Goal: Task Accomplishment & Management: Use online tool/utility

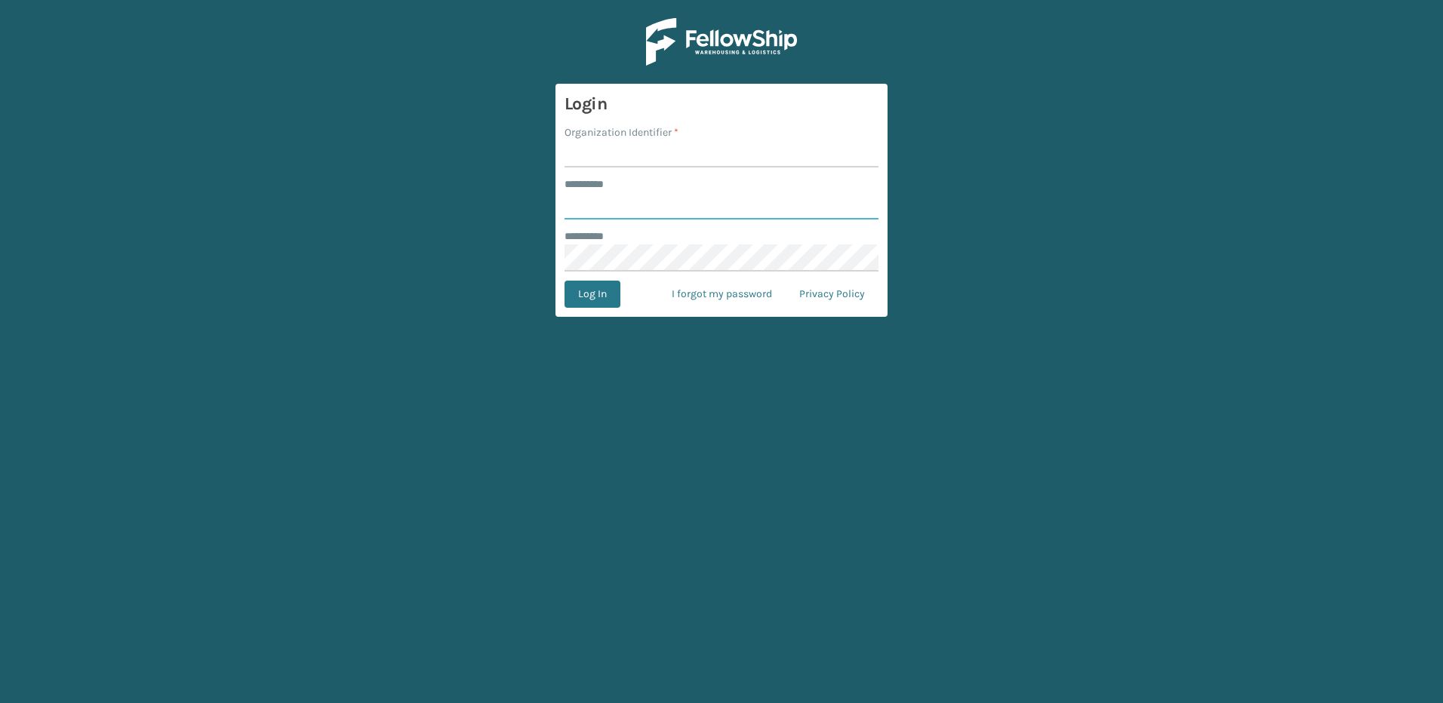
type input "********"
click at [606, 160] on input "Organization Identifier *" at bounding box center [721, 153] width 314 height 27
type input "Fellowship - East"
click at [598, 296] on button "Log In" at bounding box center [592, 294] width 56 height 27
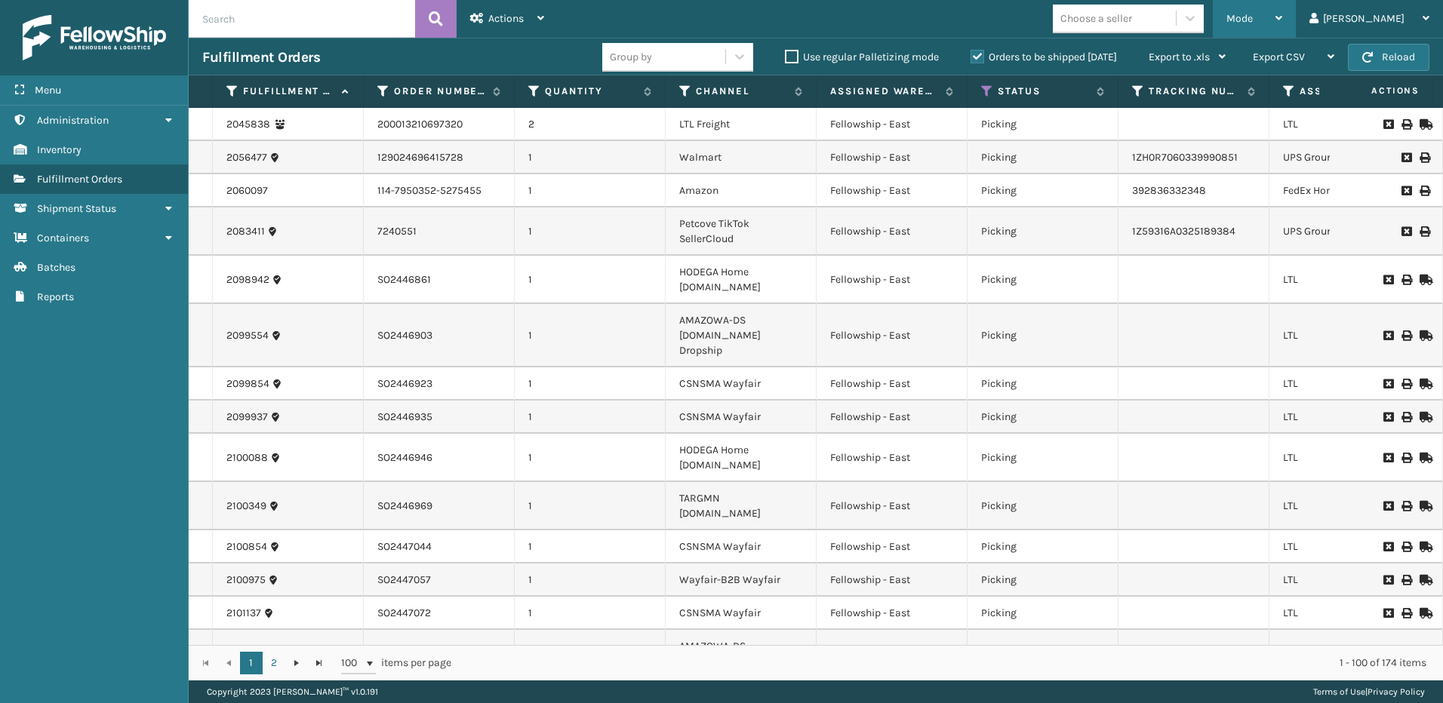
click at [1282, 25] on div "Mode" at bounding box center [1254, 19] width 56 height 38
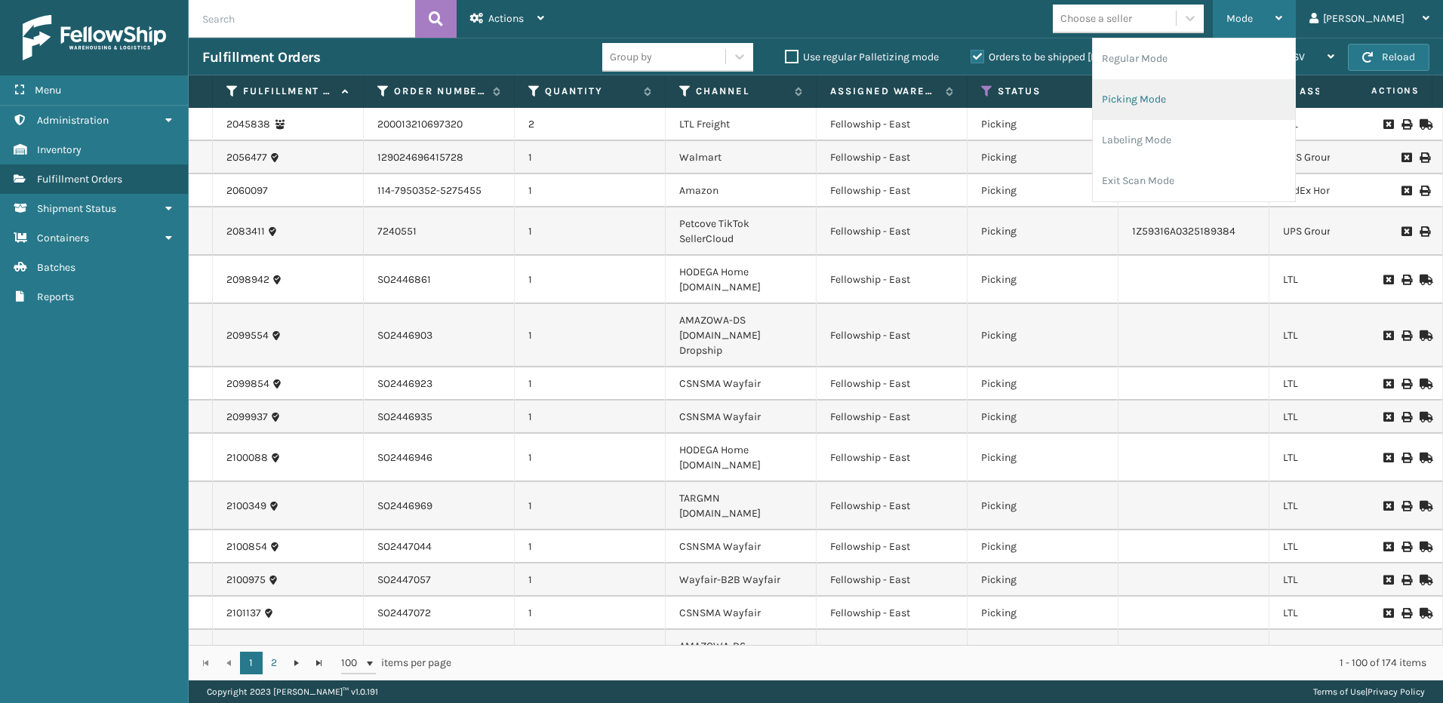
click at [1233, 94] on li "Picking Mode" at bounding box center [1194, 99] width 202 height 41
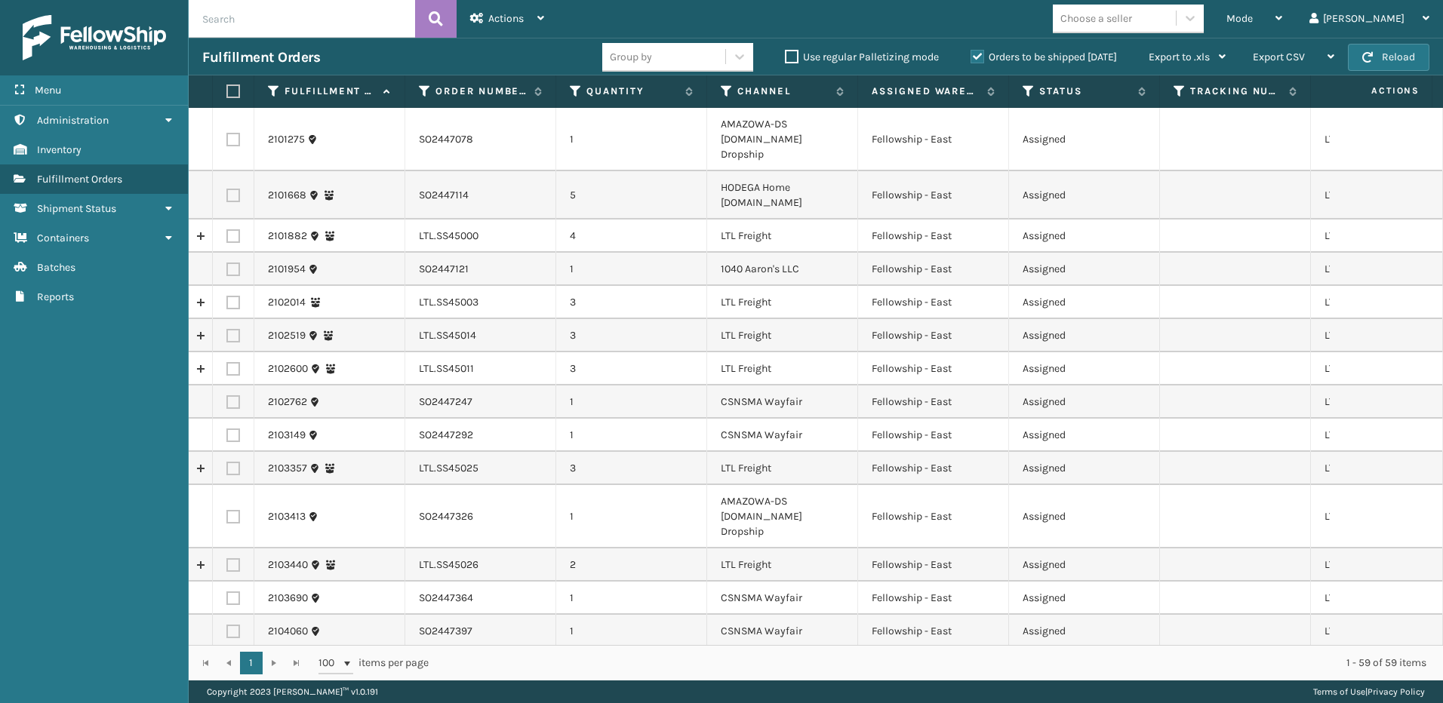
click at [228, 229] on label at bounding box center [233, 236] width 14 height 14
click at [227, 229] on input "checkbox" at bounding box center [226, 234] width 1 height 10
checkbox input "true"
click at [233, 296] on label at bounding box center [233, 303] width 14 height 14
click at [227, 296] on input "checkbox" at bounding box center [226, 301] width 1 height 10
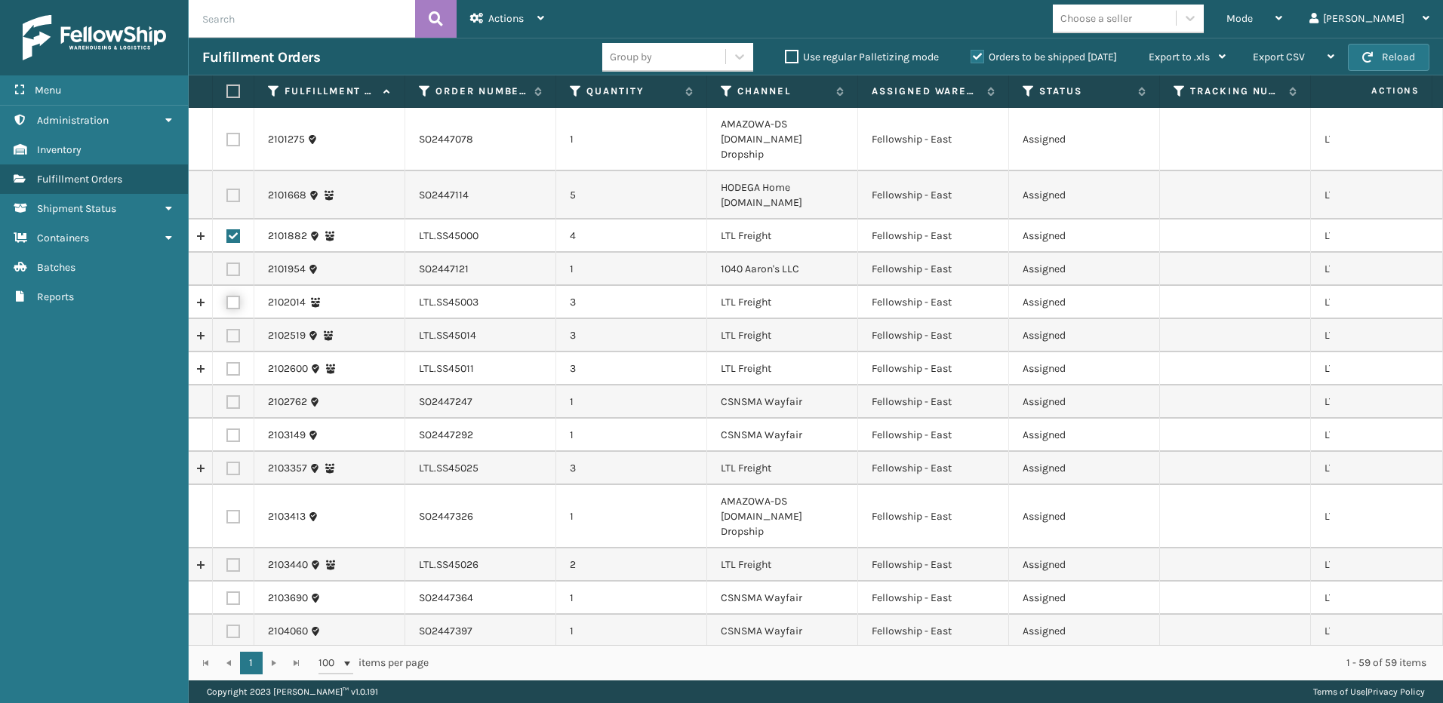
checkbox input "true"
click at [234, 329] on label at bounding box center [233, 336] width 14 height 14
click at [227, 329] on input "checkbox" at bounding box center [226, 334] width 1 height 10
checkbox input "true"
click at [232, 362] on label at bounding box center [233, 369] width 14 height 14
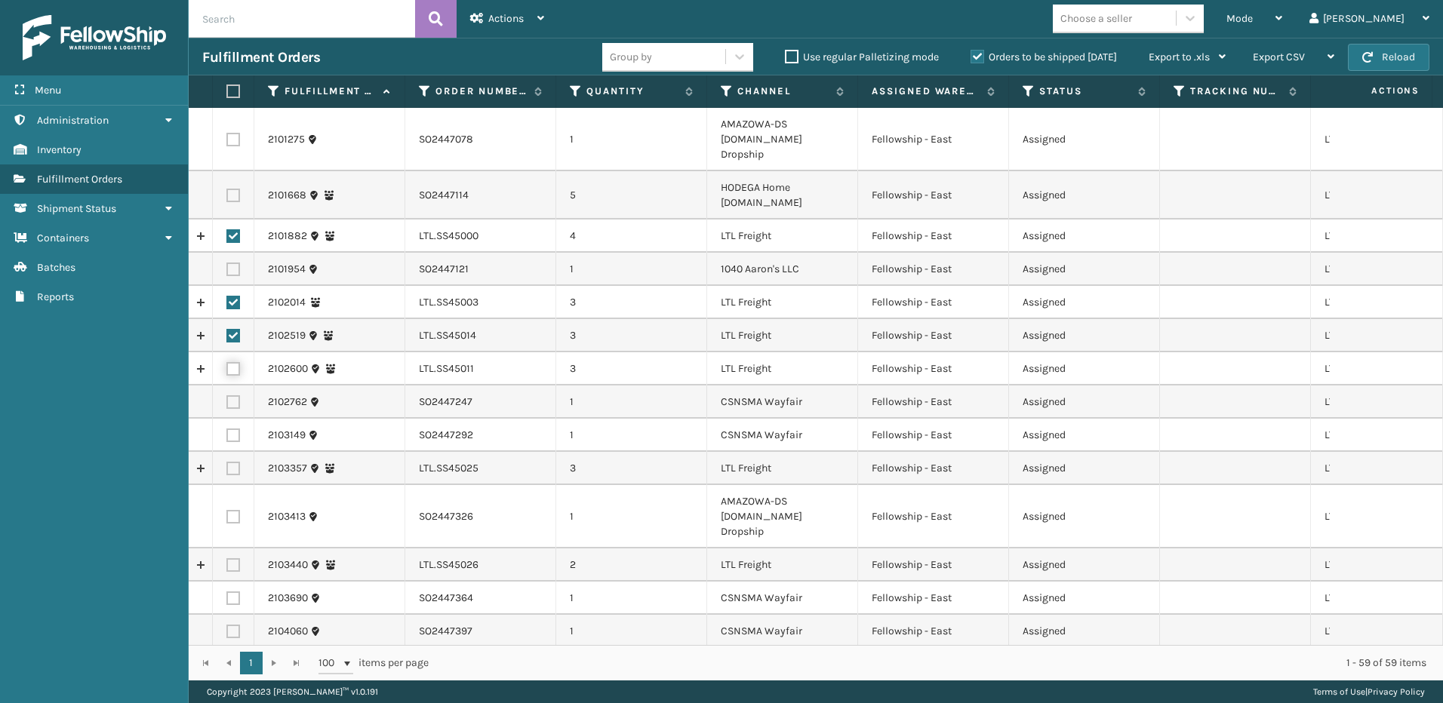
click at [227, 362] on input "checkbox" at bounding box center [226, 367] width 1 height 10
checkbox input "true"
click at [232, 462] on label at bounding box center [233, 469] width 14 height 14
click at [227, 462] on input "checkbox" at bounding box center [226, 467] width 1 height 10
checkbox input "true"
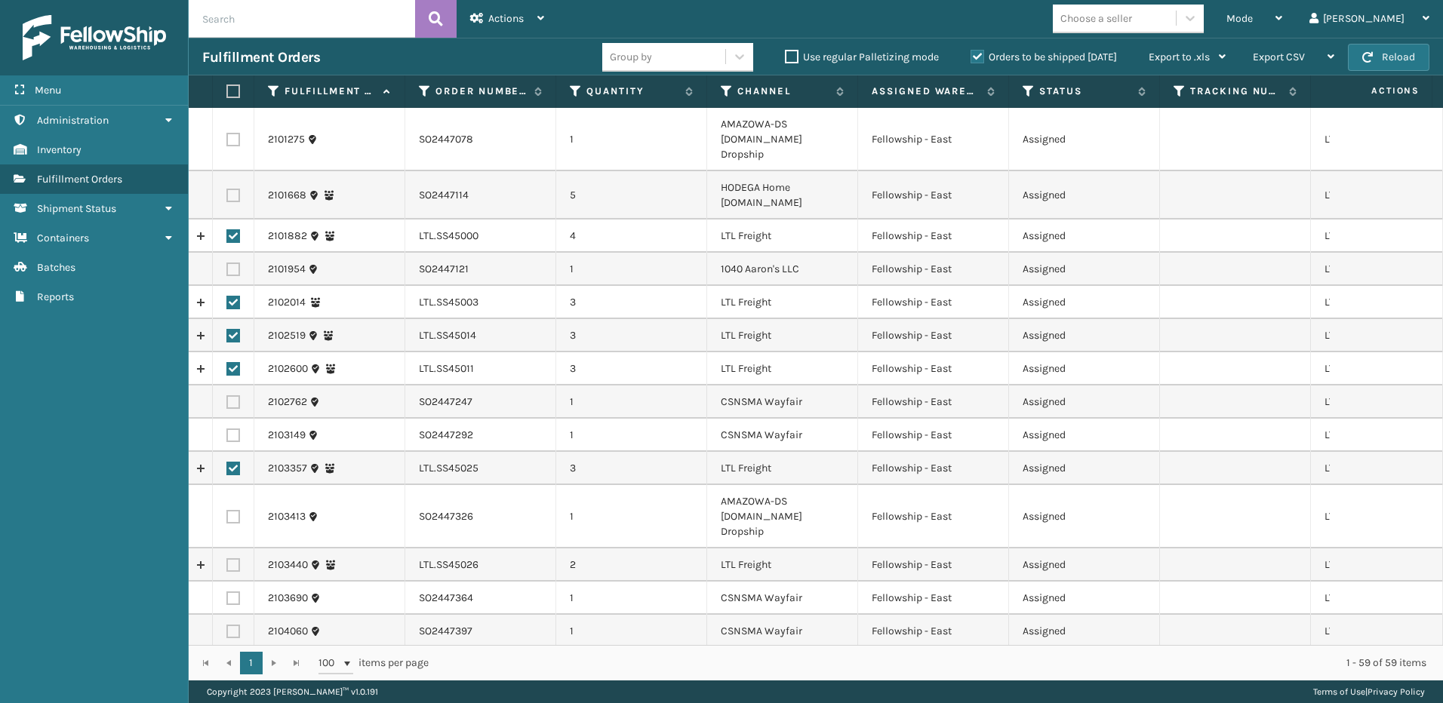
click at [234, 558] on label at bounding box center [233, 565] width 14 height 14
click at [227, 558] on input "checkbox" at bounding box center [226, 563] width 1 height 10
checkbox input "true"
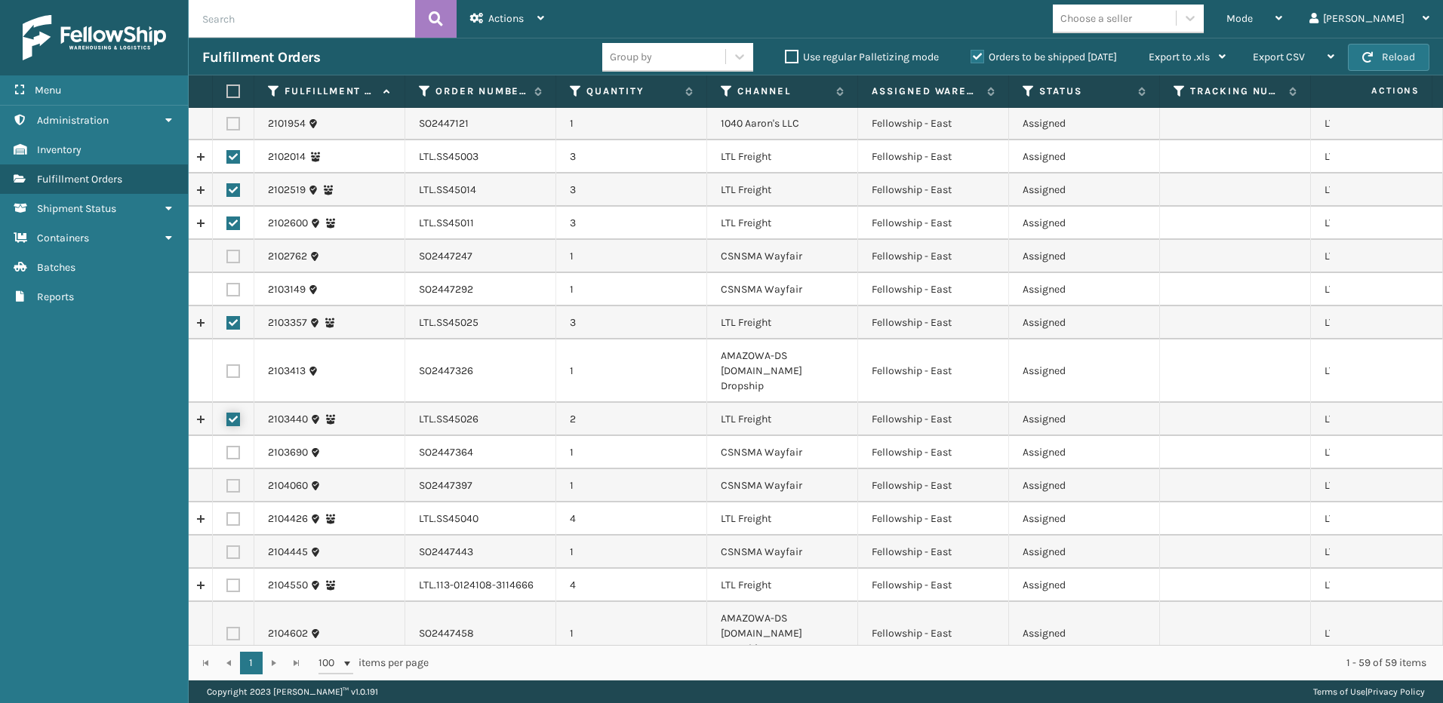
scroll to position [151, 0]
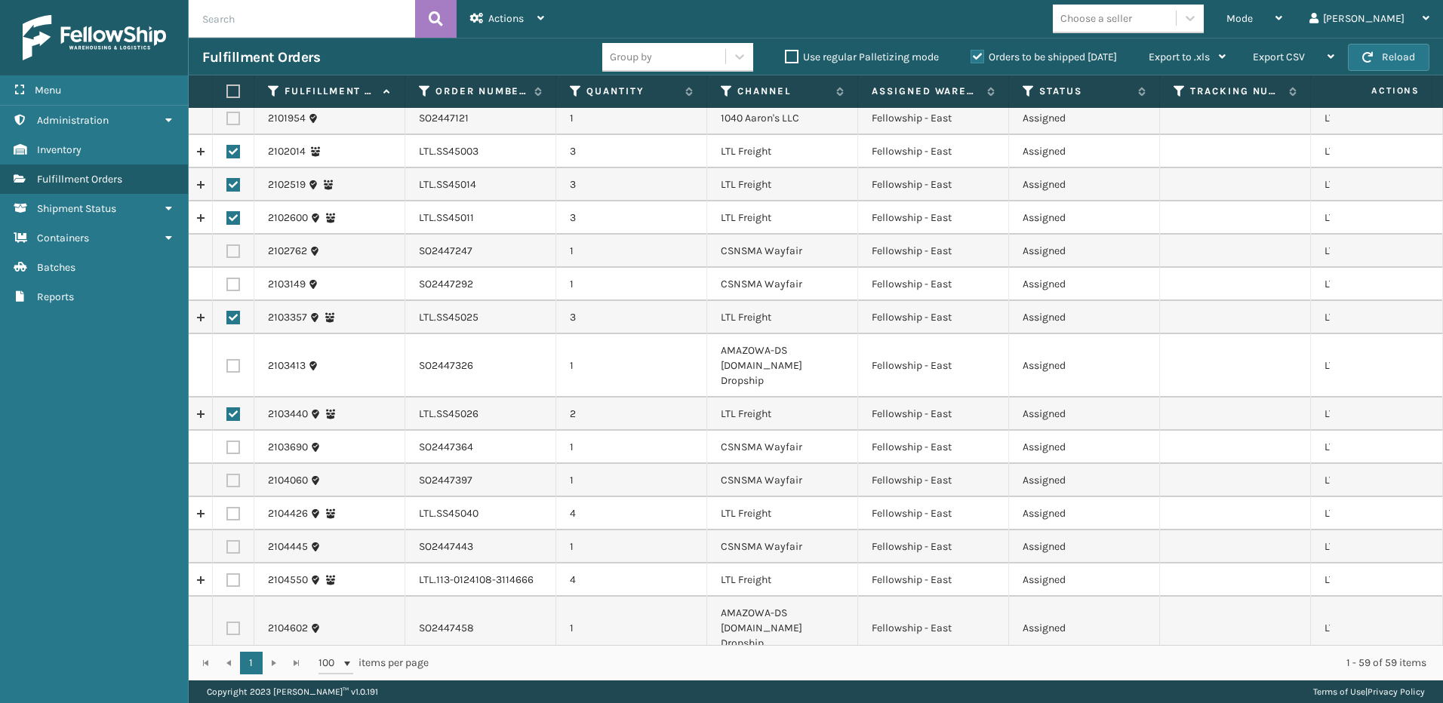
click at [232, 507] on label at bounding box center [233, 514] width 14 height 14
click at [227, 507] on input "checkbox" at bounding box center [226, 512] width 1 height 10
checkbox input "true"
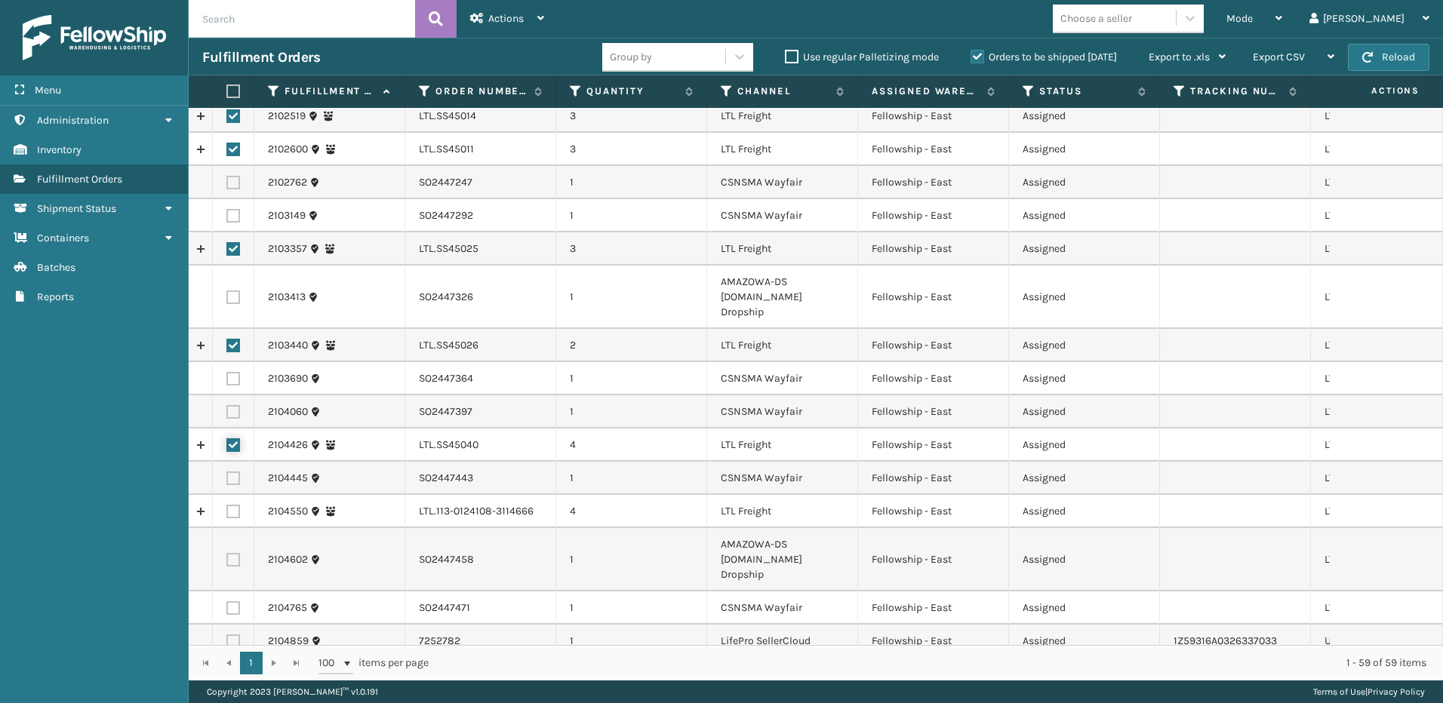
scroll to position [302, 0]
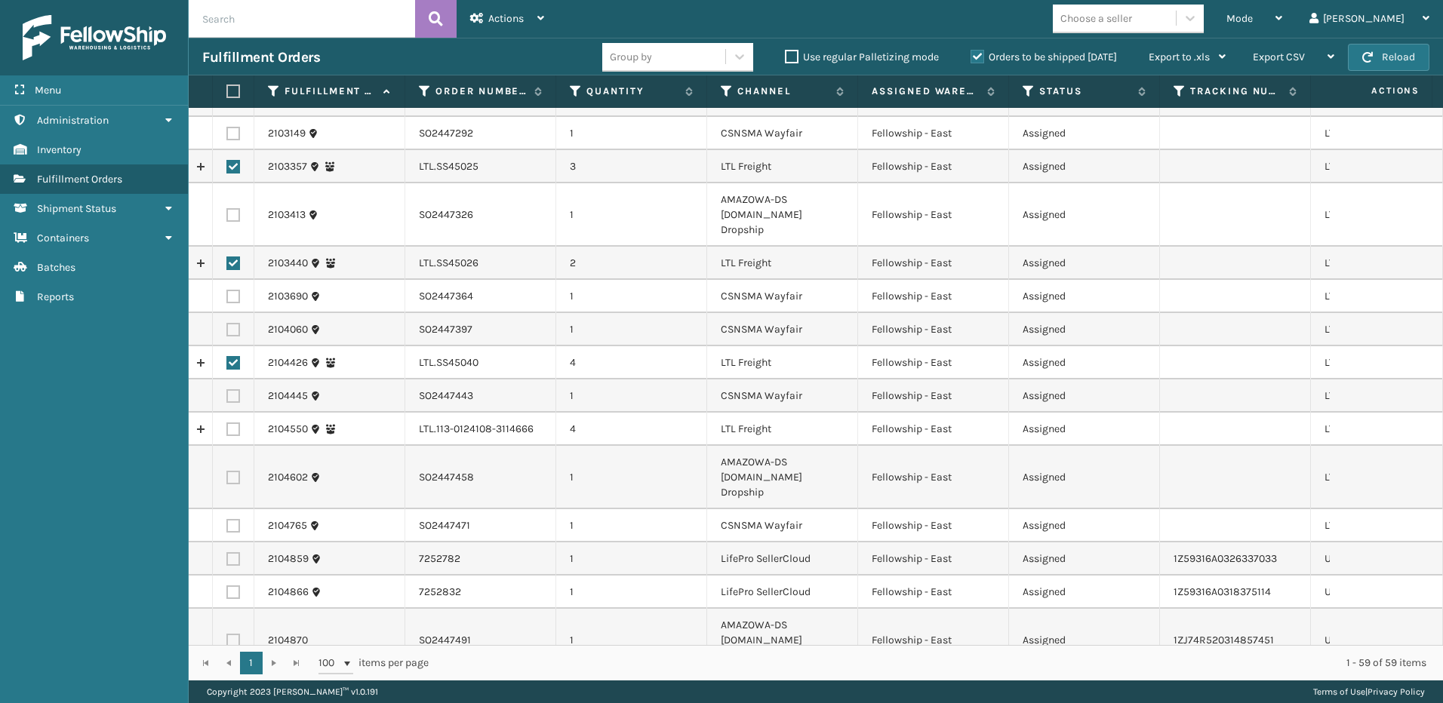
click at [230, 423] on label at bounding box center [233, 430] width 14 height 14
click at [227, 423] on input "checkbox" at bounding box center [226, 428] width 1 height 10
checkbox input "true"
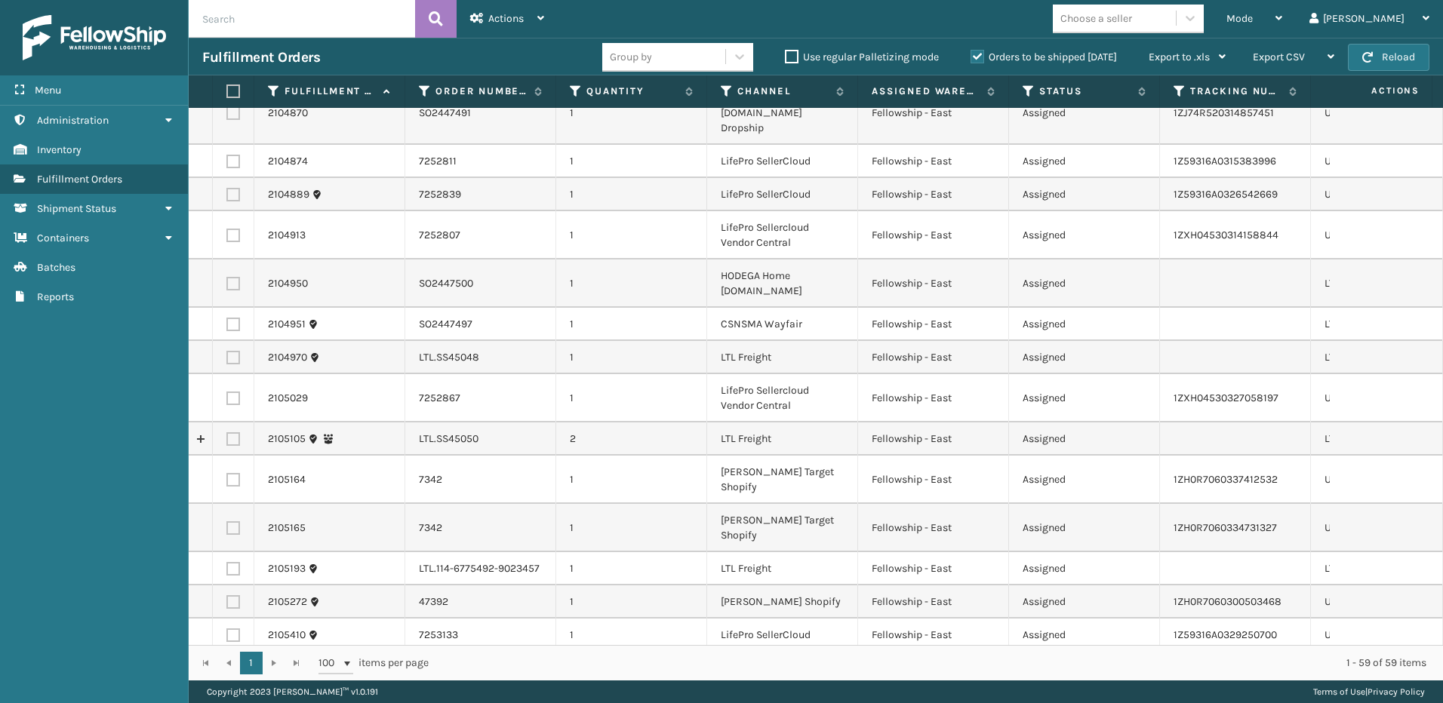
scroll to position [830, 0]
click at [232, 350] on label at bounding box center [233, 357] width 14 height 14
click at [227, 350] on input "checkbox" at bounding box center [226, 355] width 1 height 10
checkbox input "true"
click at [234, 432] on label at bounding box center [233, 439] width 14 height 14
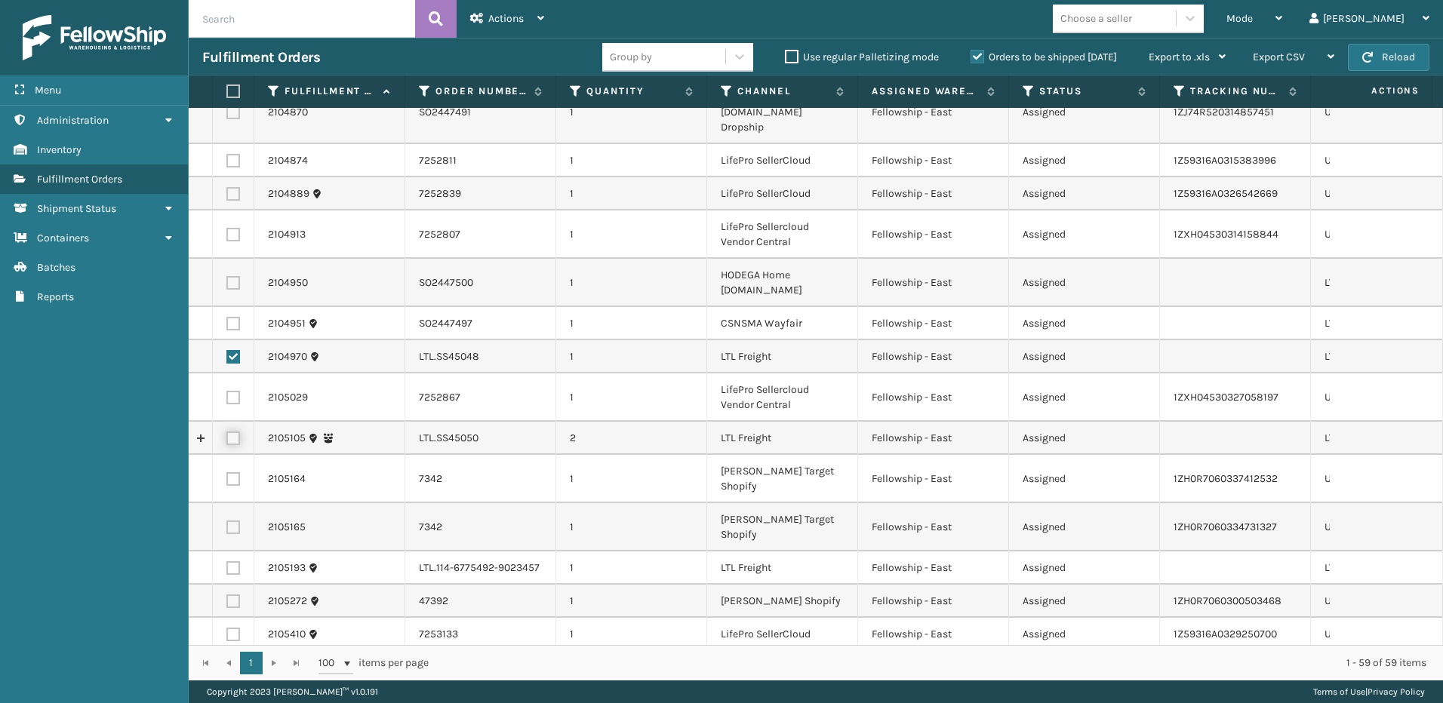
click at [227, 432] on input "checkbox" at bounding box center [226, 437] width 1 height 10
checkbox input "true"
click at [231, 561] on label at bounding box center [233, 568] width 14 height 14
click at [227, 561] on input "checkbox" at bounding box center [226, 566] width 1 height 10
checkbox input "true"
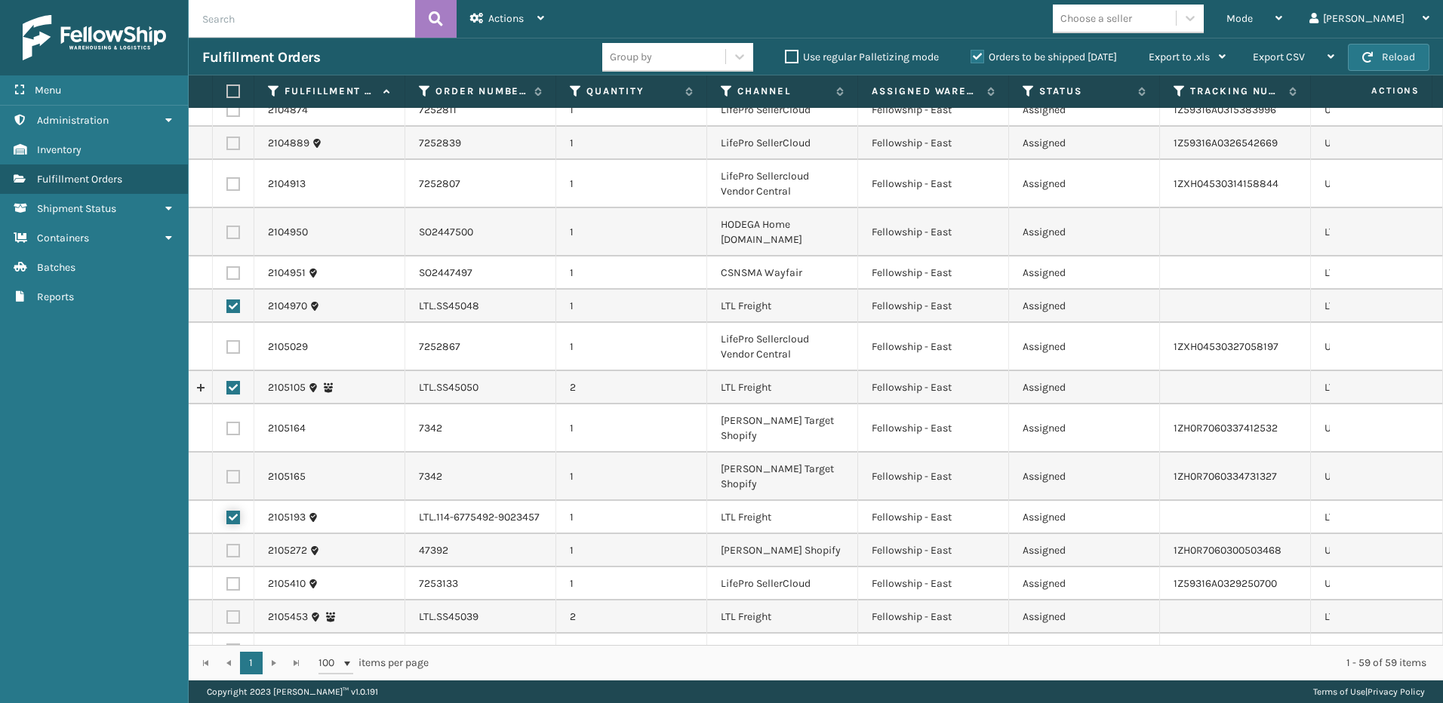
scroll to position [905, 0]
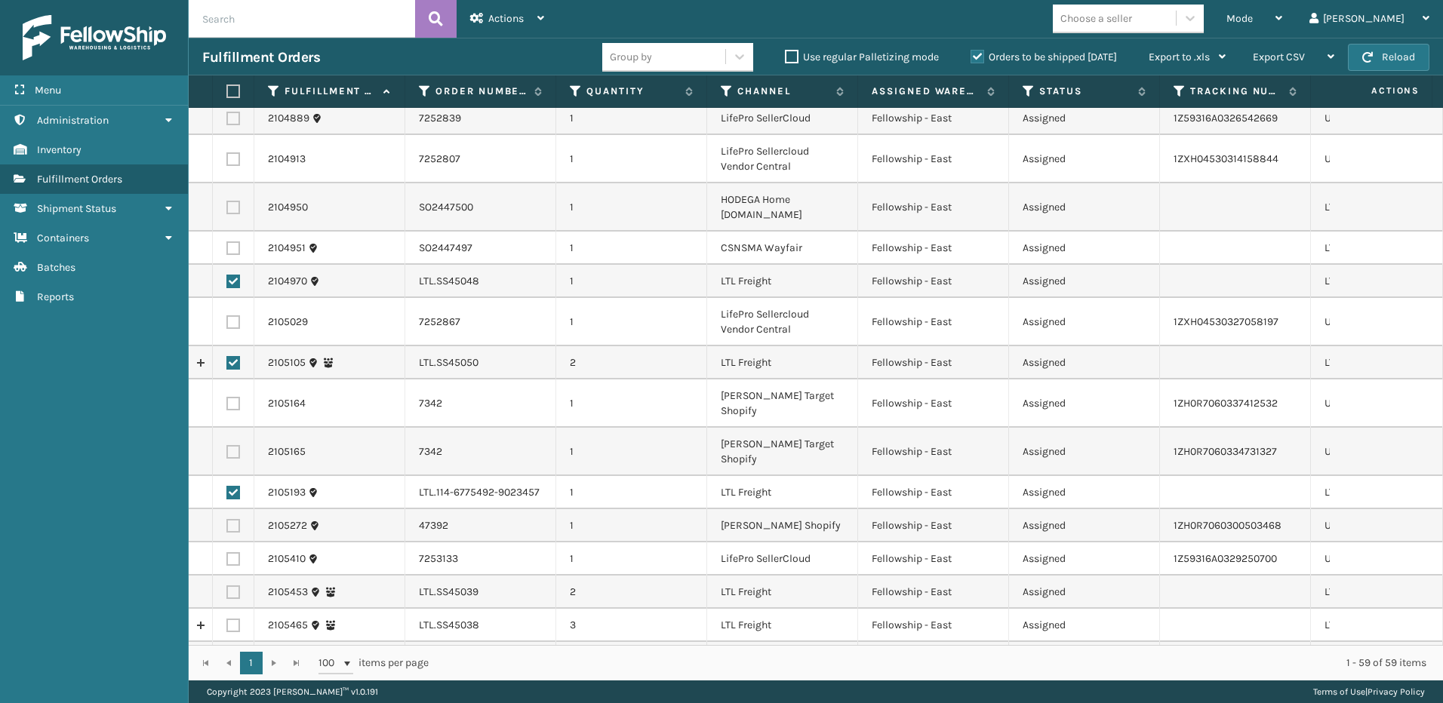
click at [234, 619] on label at bounding box center [233, 626] width 14 height 14
click at [227, 619] on input "checkbox" at bounding box center [226, 624] width 1 height 10
checkbox input "true"
click at [226, 576] on td at bounding box center [234, 592] width 42 height 33
click at [232, 586] on label at bounding box center [233, 593] width 14 height 14
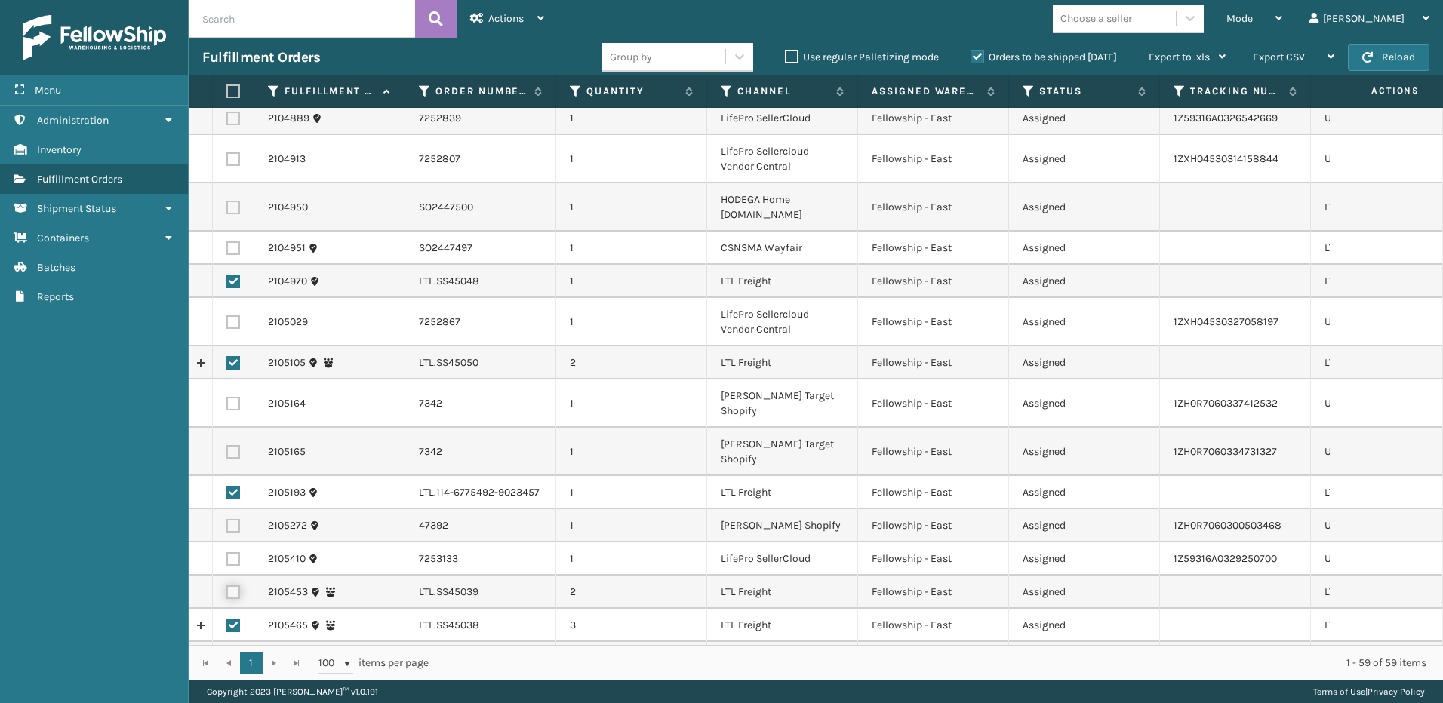
click at [227, 586] on input "checkbox" at bounding box center [226, 591] width 1 height 10
checkbox input "true"
click at [234, 652] on label at bounding box center [233, 659] width 14 height 14
click at [227, 652] on input "checkbox" at bounding box center [226, 657] width 1 height 10
checkbox input "true"
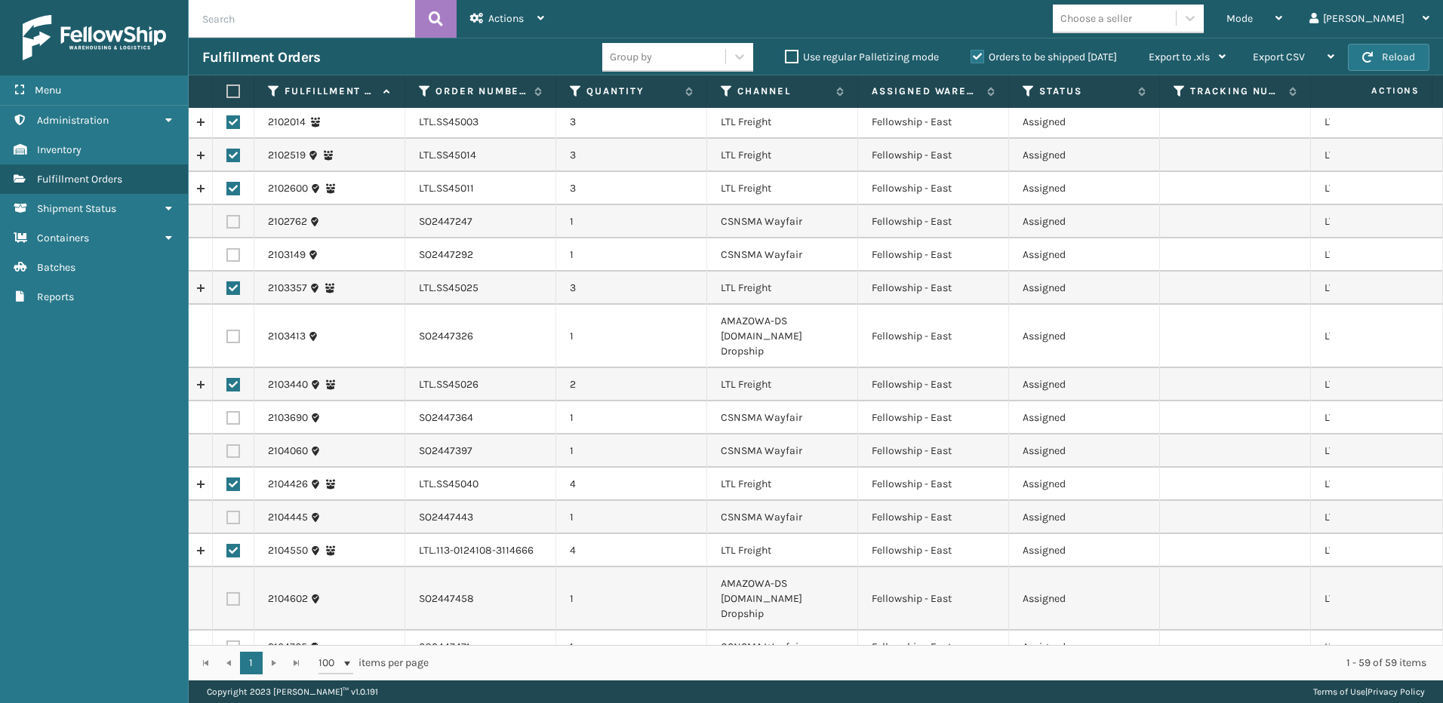
scroll to position [0, 0]
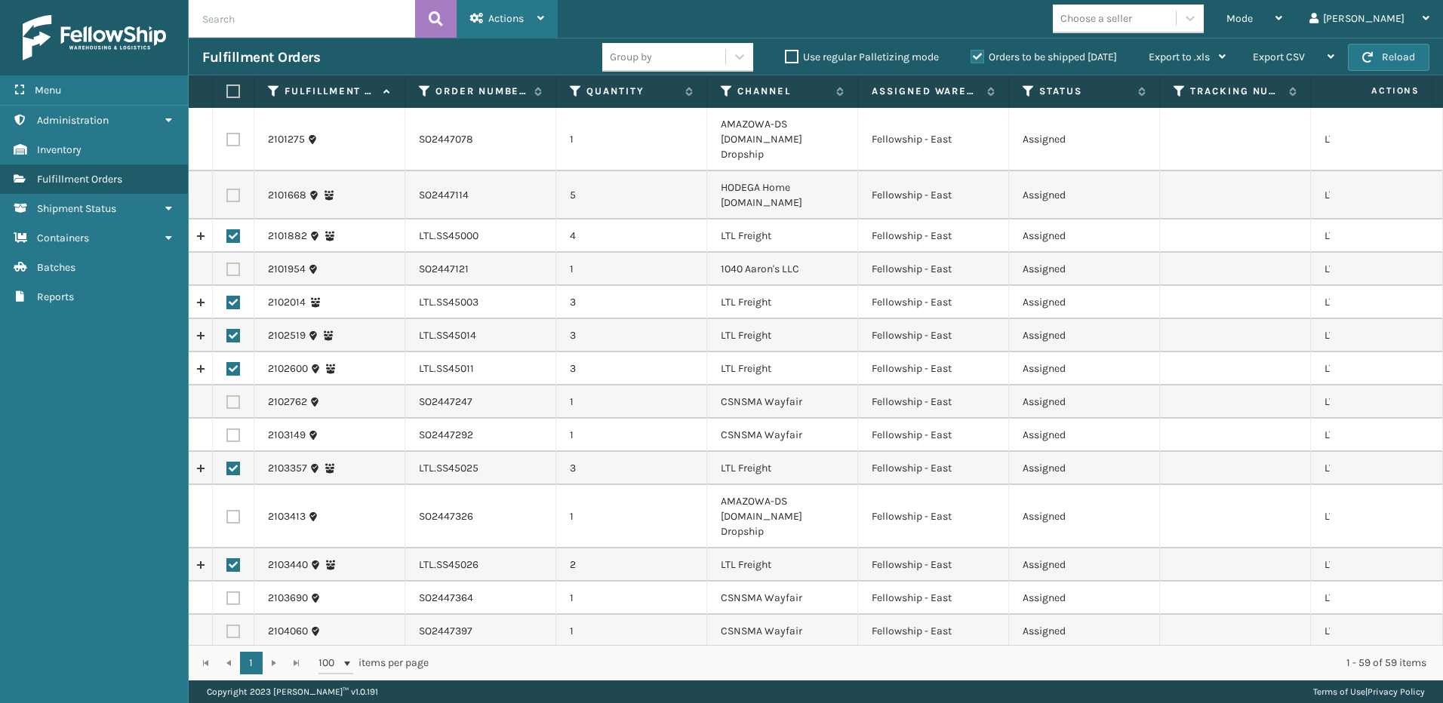
click at [483, 8] on div "Actions" at bounding box center [507, 19] width 74 height 38
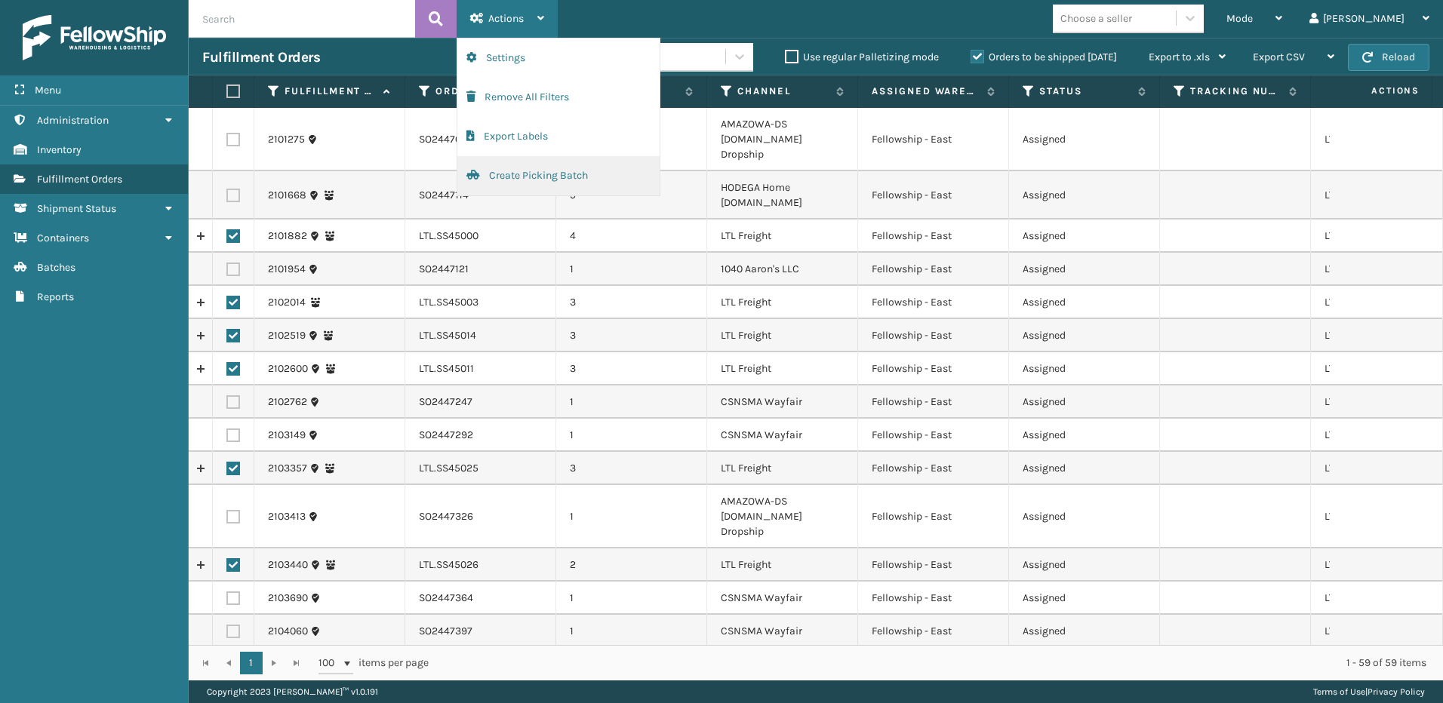
click at [524, 191] on button "Create Picking Batch" at bounding box center [558, 175] width 202 height 39
